Goal: Navigation & Orientation: Find specific page/section

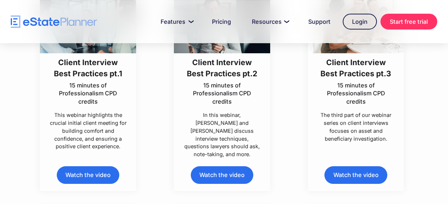
scroll to position [254, 0]
click at [95, 167] on link "Watch the video" at bounding box center [88, 175] width 63 height 18
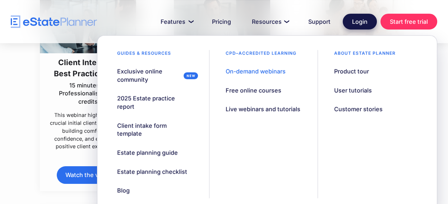
click at [359, 23] on link "Login" at bounding box center [360, 22] width 34 height 16
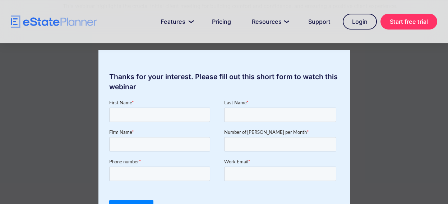
scroll to position [112, 0]
click at [54, 143] on div "Thanks for your interest. Please fill out this short form to watch this webinar" at bounding box center [224, 102] width 448 height 204
click at [437, 137] on div "Thanks for your interest. Please fill out this short form to watch this webinar" at bounding box center [224, 102] width 448 height 204
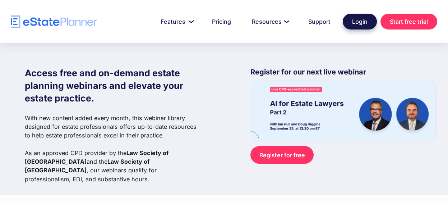
click at [361, 19] on link "Login" at bounding box center [360, 22] width 34 height 16
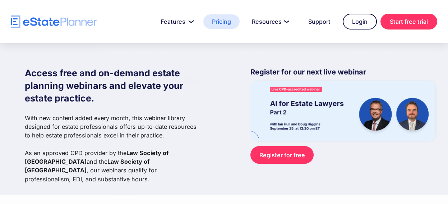
click at [211, 25] on link "Pricing" at bounding box center [221, 21] width 36 height 14
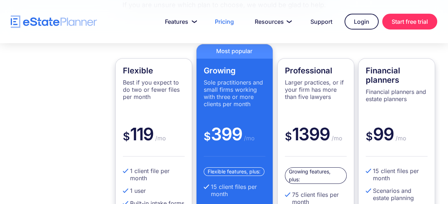
scroll to position [144, 0]
